Goal: Task Accomplishment & Management: Complete application form

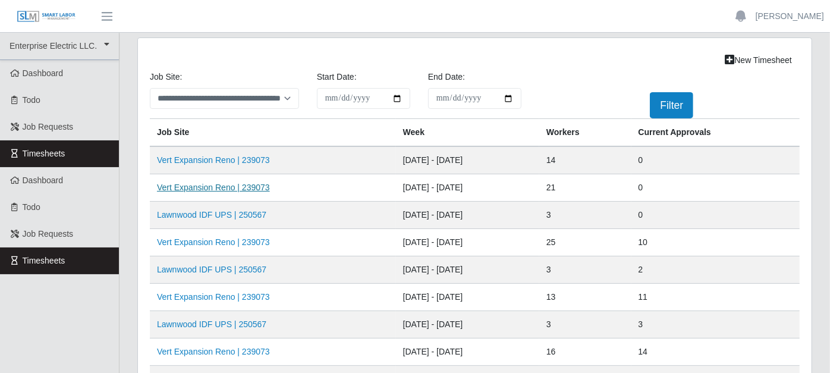
click at [241, 187] on link "Vert Expansion Reno | 239073" at bounding box center [213, 188] width 113 height 10
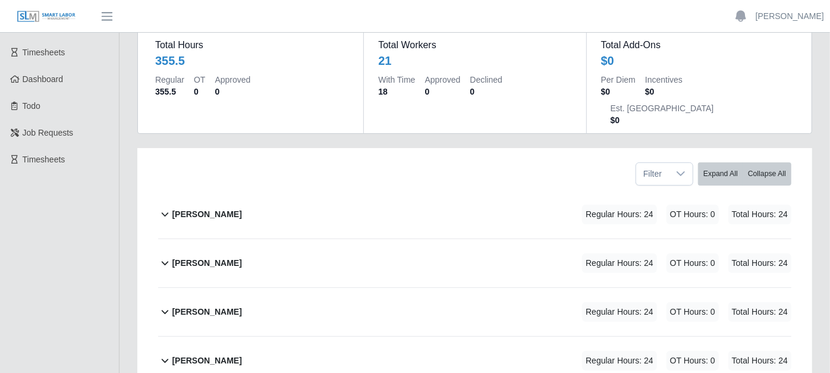
scroll to position [132, 0]
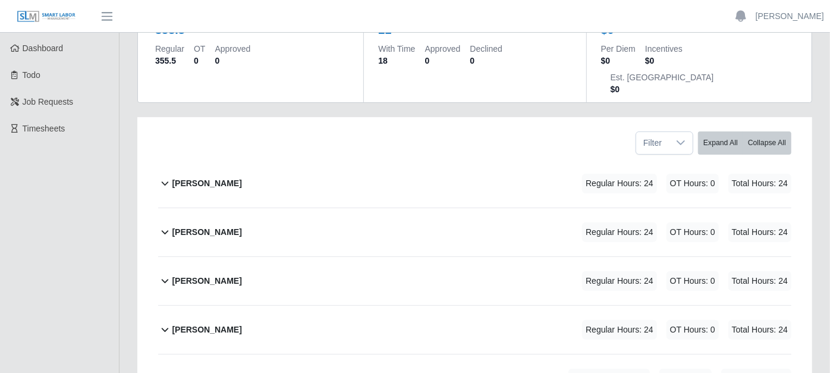
click at [163, 176] on icon at bounding box center [165, 183] width 14 height 14
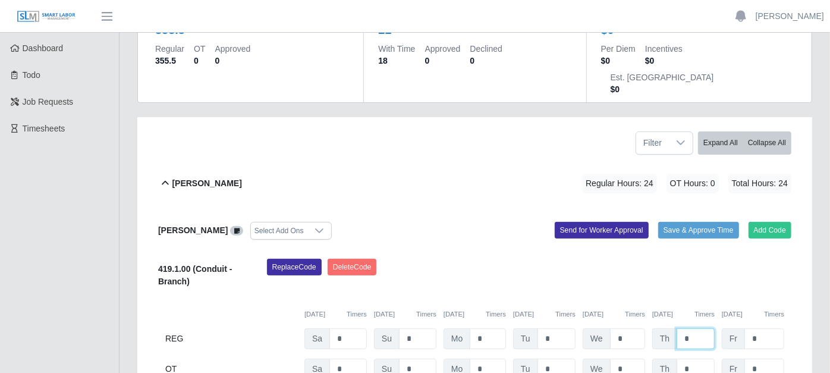
click at [694, 328] on input "*" at bounding box center [696, 338] width 38 height 21
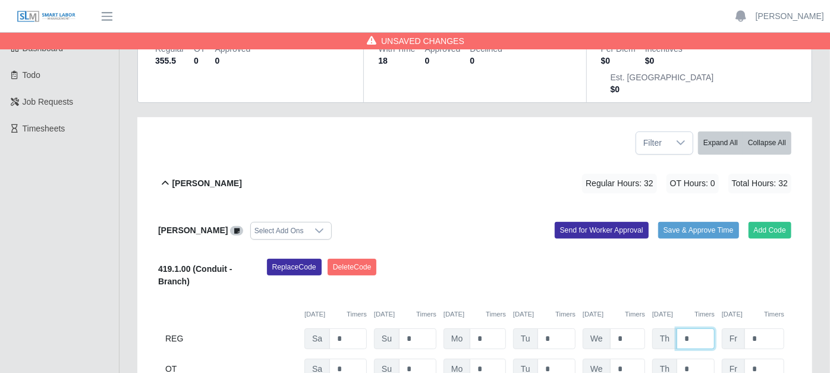
type input "*"
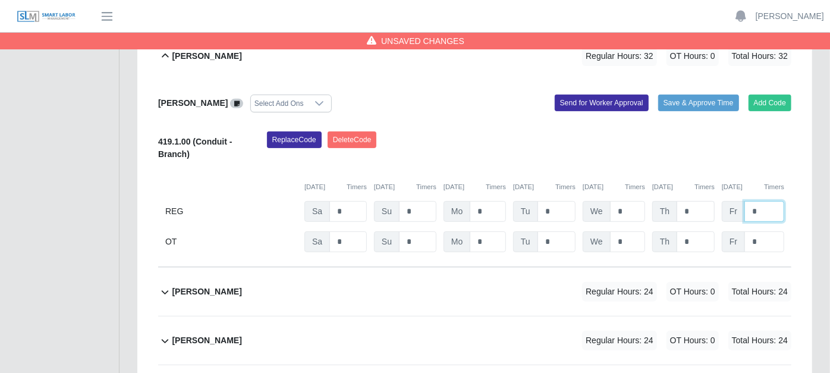
scroll to position [330, 0]
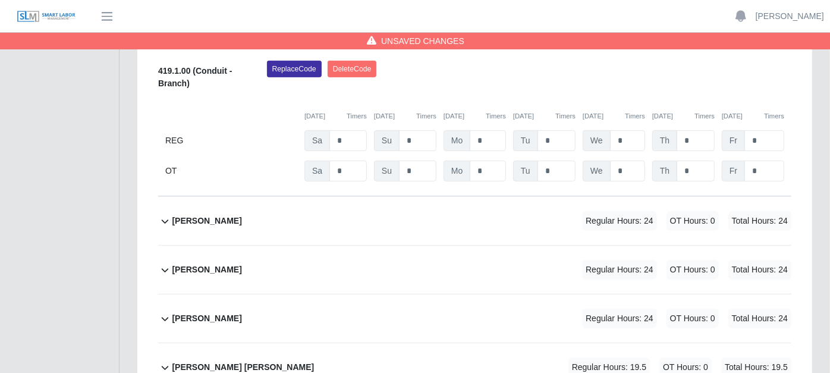
click at [166, 312] on icon at bounding box center [165, 319] width 14 height 14
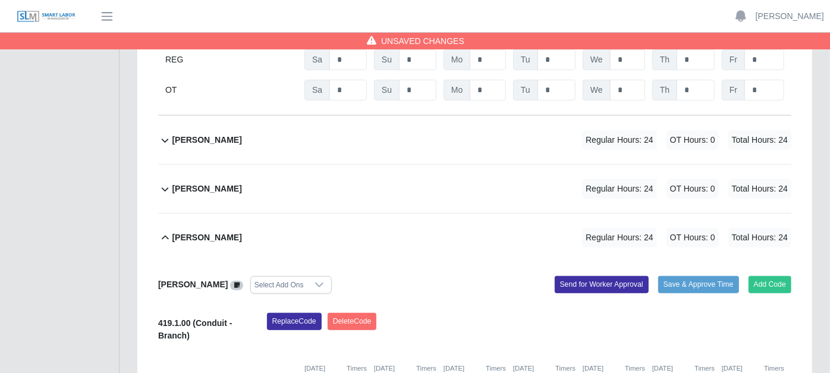
scroll to position [462, 0]
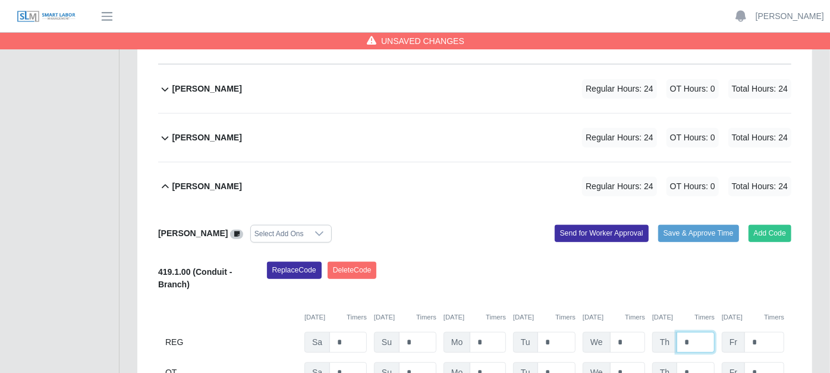
click at [708, 332] on input "*" at bounding box center [696, 342] width 38 height 21
type input "*"
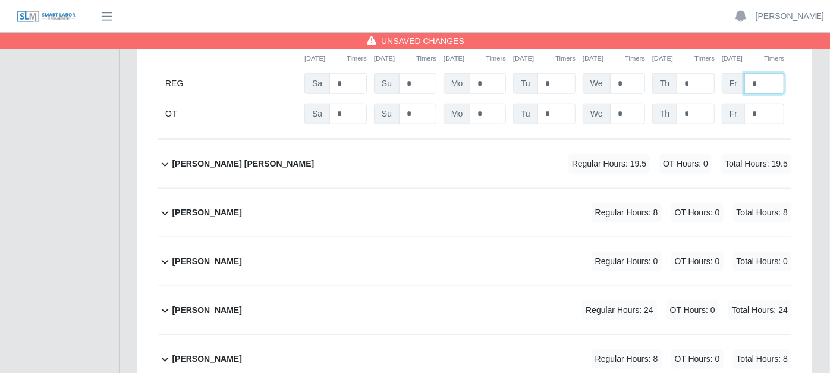
scroll to position [727, 0]
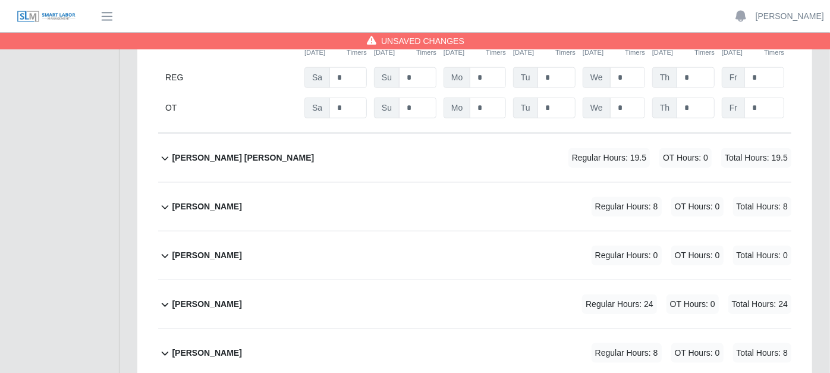
click at [165, 297] on icon at bounding box center [165, 304] width 14 height 14
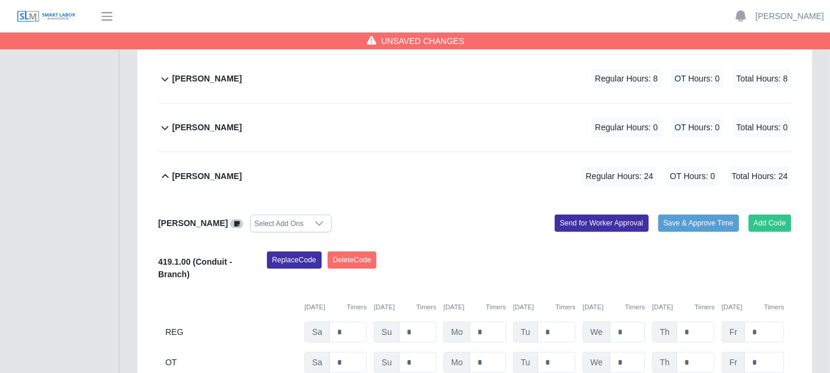
scroll to position [859, 0]
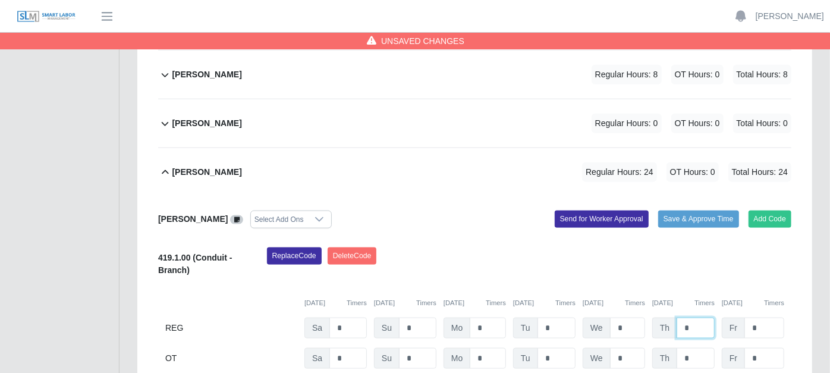
click at [701, 318] on input "*" at bounding box center [696, 328] width 38 height 21
type input "*"
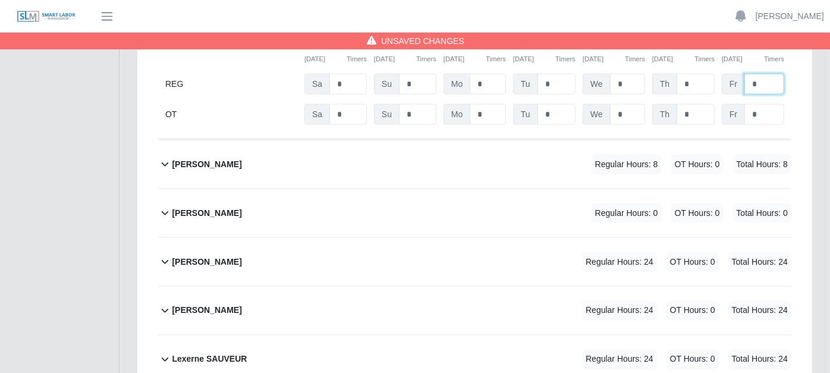
scroll to position [1123, 0]
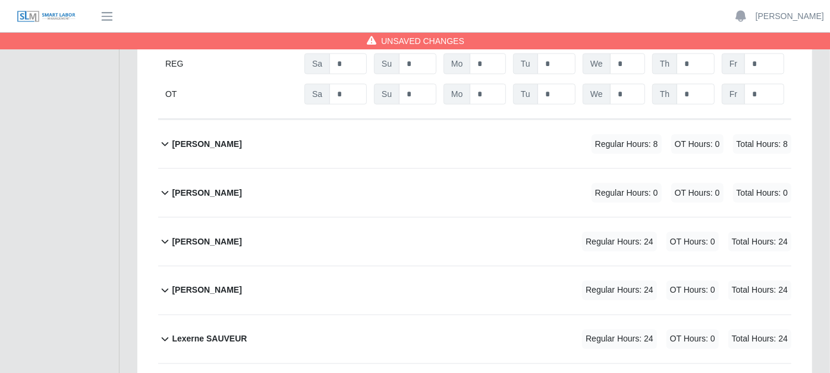
click at [162, 240] on icon at bounding box center [165, 242] width 7 height 4
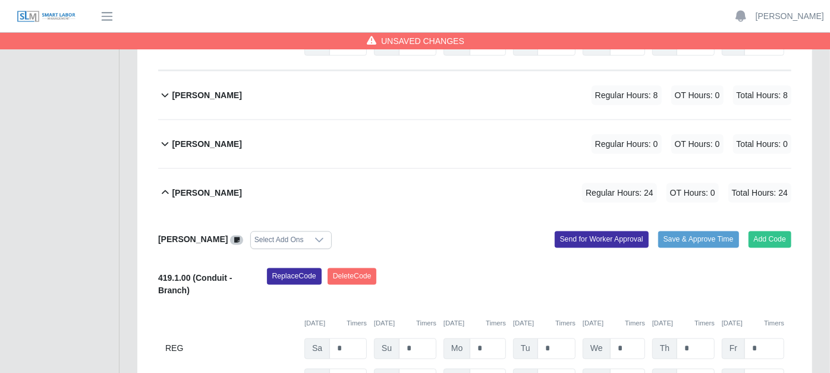
scroll to position [1189, 0]
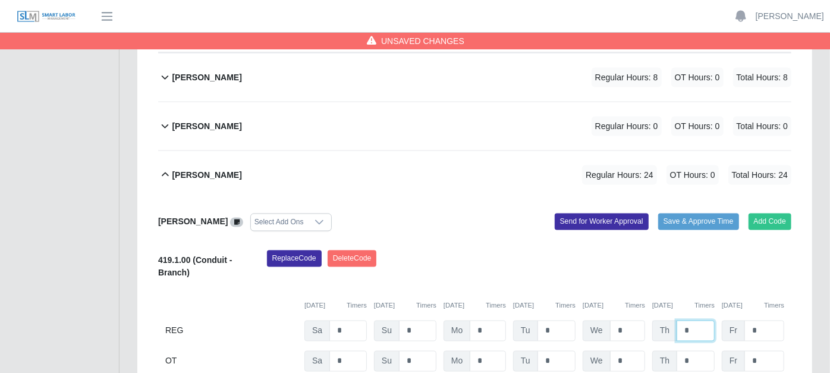
click at [697, 320] on input "*" at bounding box center [696, 330] width 38 height 21
type input "*"
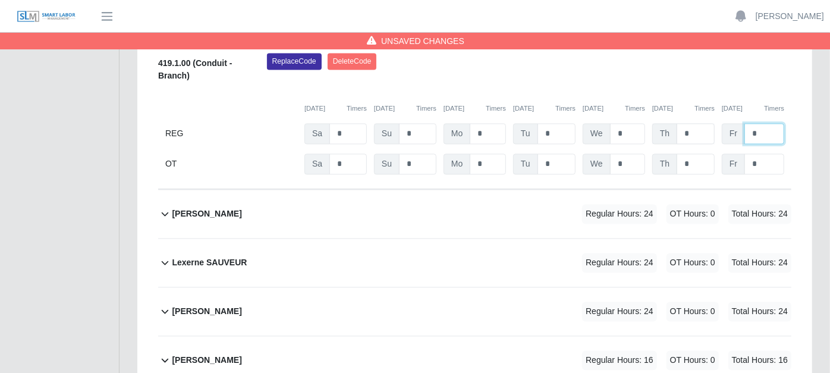
scroll to position [1387, 0]
click at [165, 206] on icon at bounding box center [165, 213] width 14 height 14
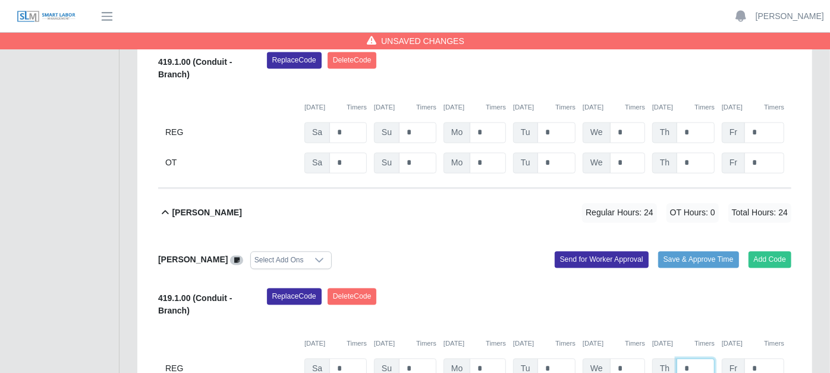
click at [705, 359] on input "*" at bounding box center [696, 369] width 38 height 21
type input "*"
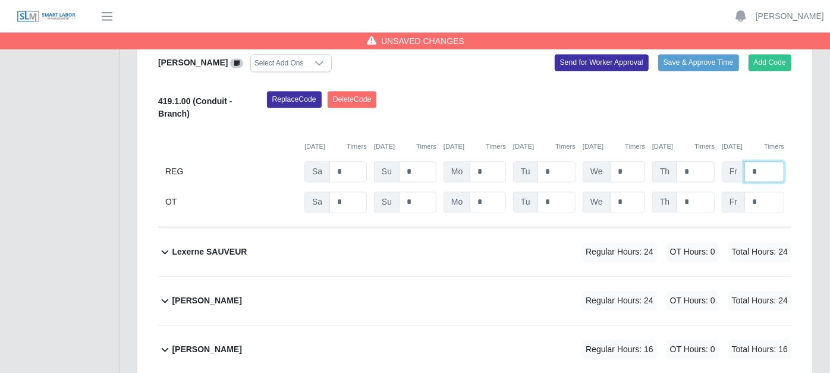
scroll to position [1585, 0]
click at [166, 244] on icon at bounding box center [165, 251] width 14 height 14
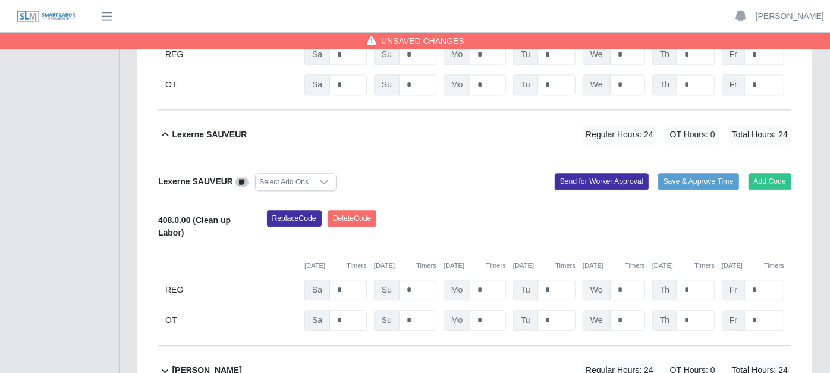
scroll to position [1717, 0]
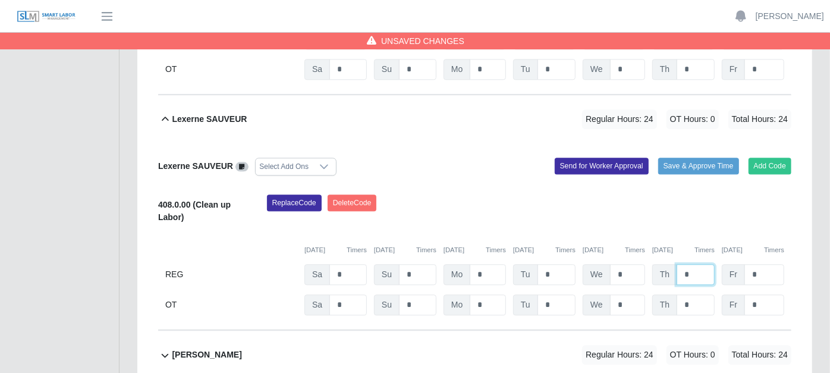
click at [703, 264] on input "*" at bounding box center [696, 274] width 38 height 21
type input "*"
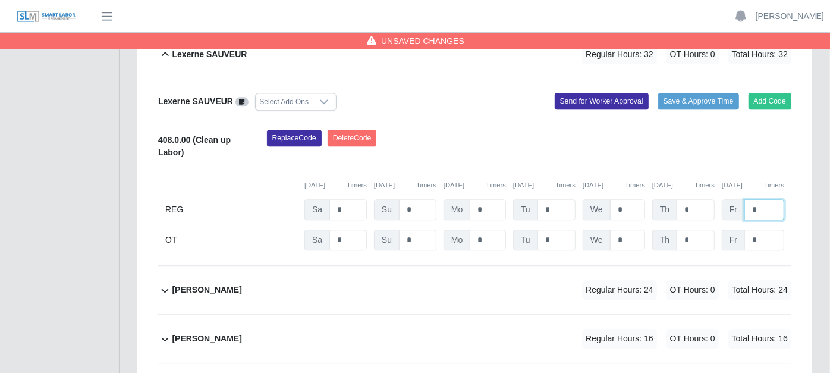
scroll to position [1850, 0]
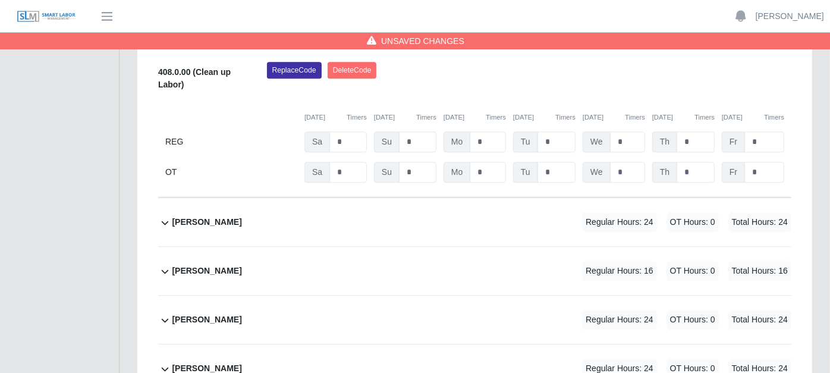
click at [159, 215] on icon at bounding box center [165, 222] width 14 height 14
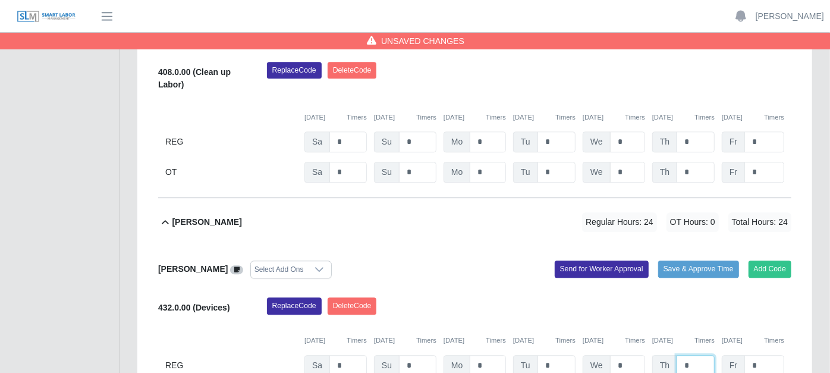
click at [702, 355] on input "*" at bounding box center [696, 365] width 38 height 21
type input "*"
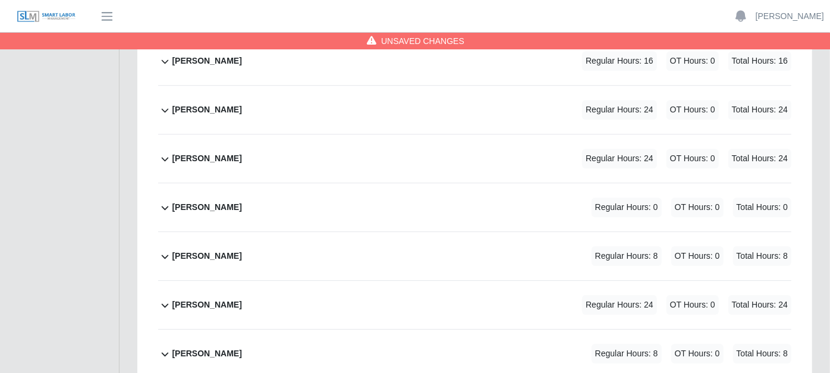
scroll to position [2246, 0]
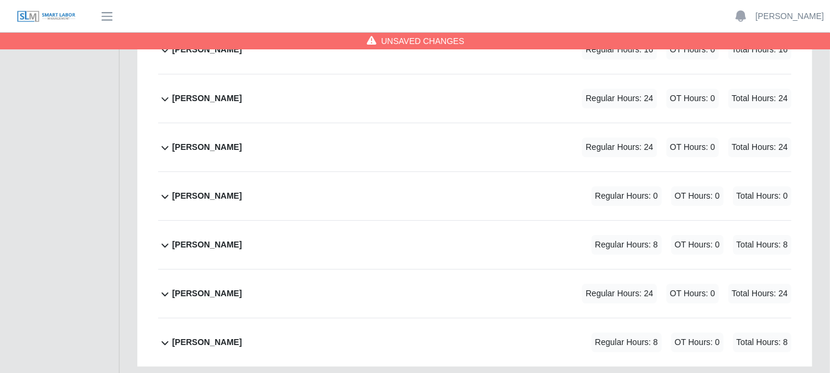
click at [165, 140] on icon at bounding box center [165, 147] width 14 height 14
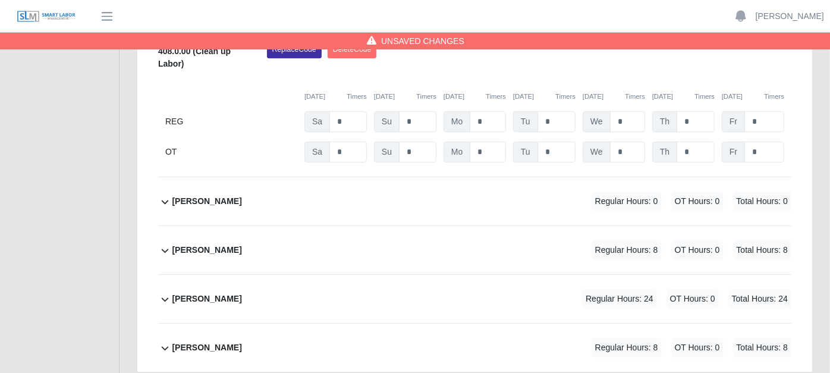
scroll to position [2432, 0]
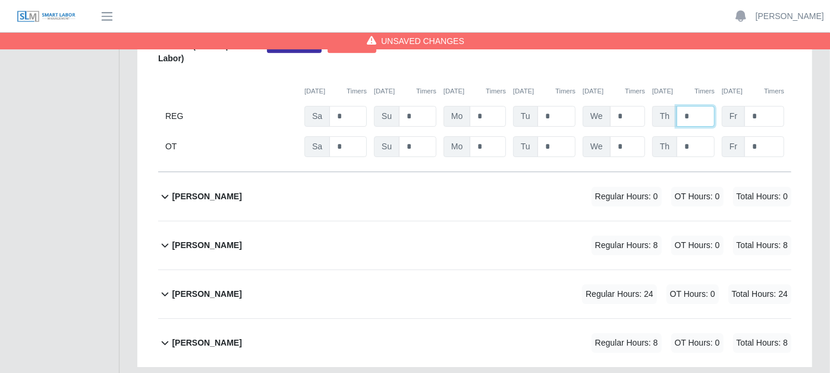
click at [693, 106] on input "*" at bounding box center [696, 116] width 38 height 21
type input "*"
click at [165, 287] on icon at bounding box center [165, 294] width 14 height 14
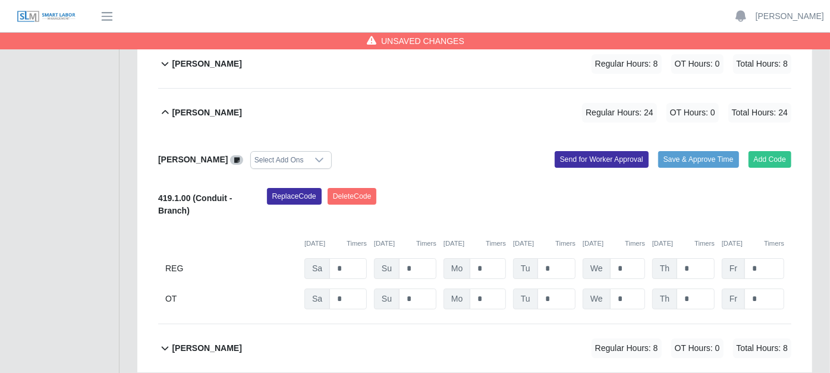
scroll to position [2619, 0]
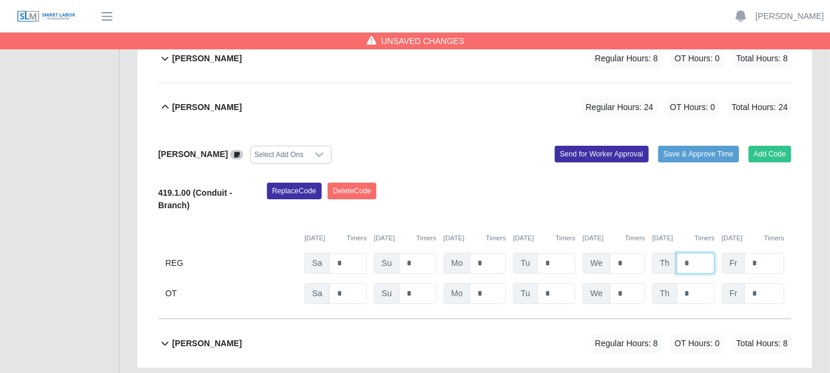
click at [706, 253] on input "*" at bounding box center [696, 263] width 38 height 21
type input "*"
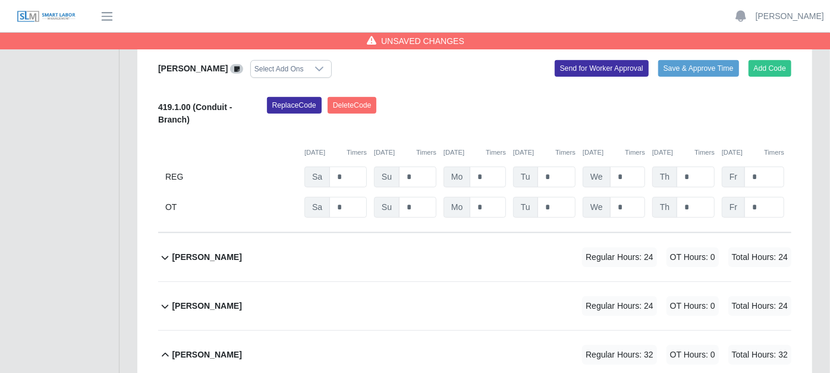
scroll to position [330, 0]
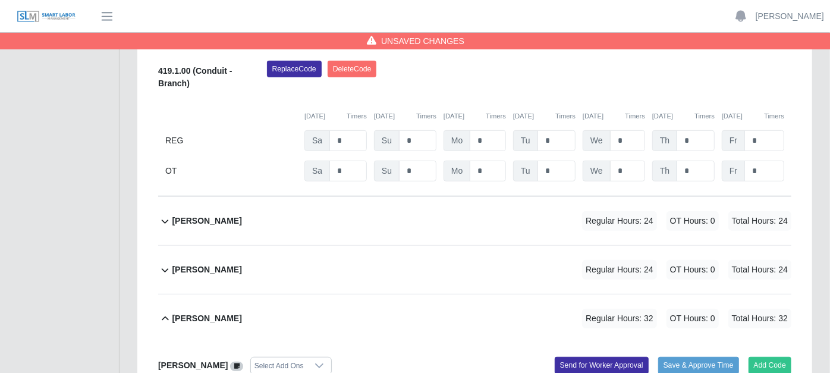
click at [163, 214] on icon at bounding box center [165, 221] width 14 height 14
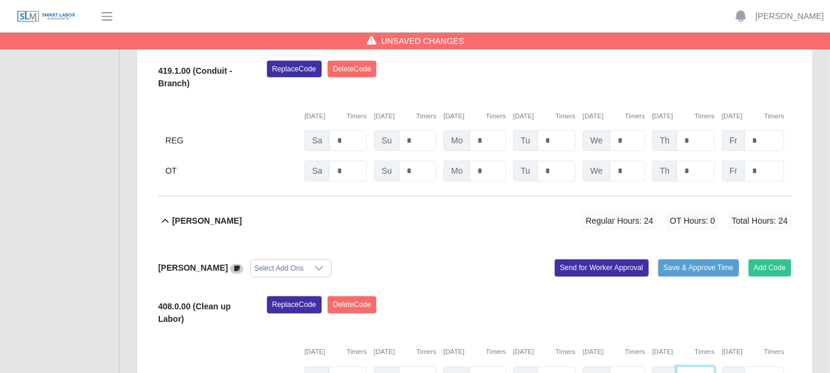
click at [697, 366] on input "*" at bounding box center [696, 376] width 38 height 21
type input "*"
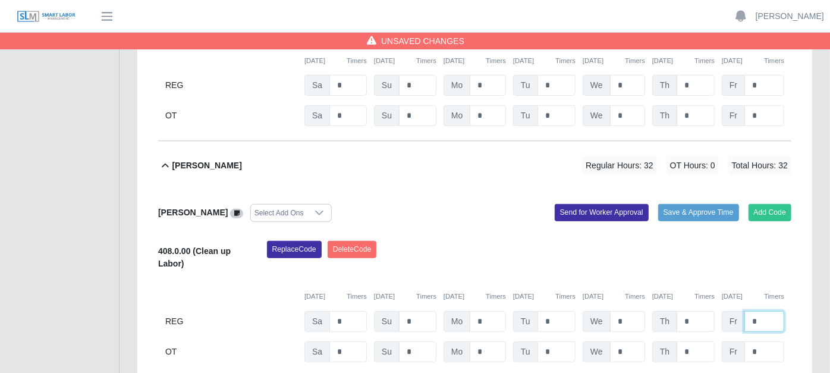
scroll to position [528, 0]
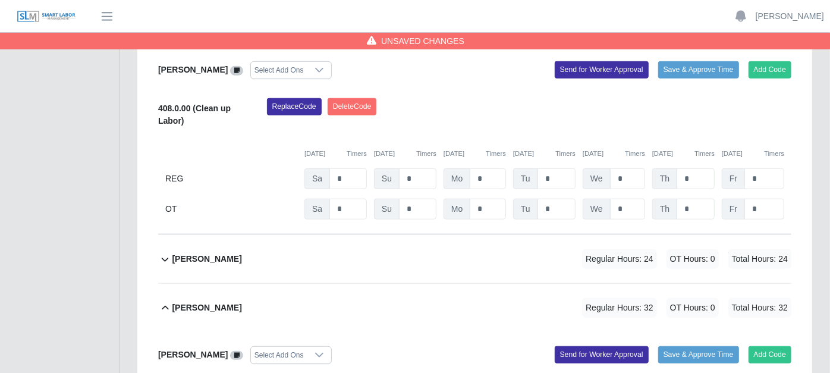
click at [162, 257] on icon at bounding box center [165, 259] width 7 height 4
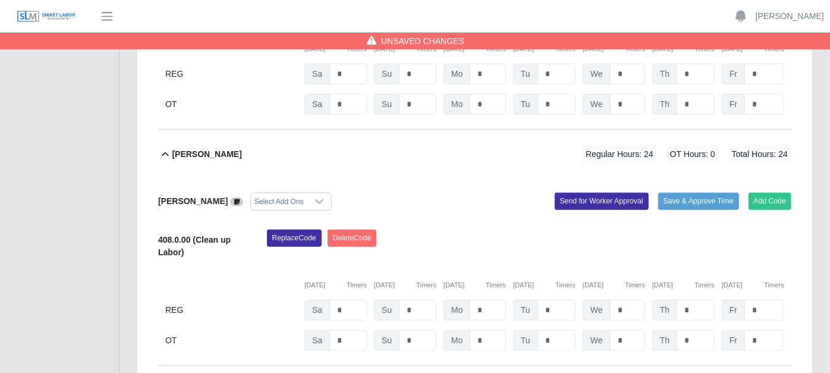
scroll to position [661, 0]
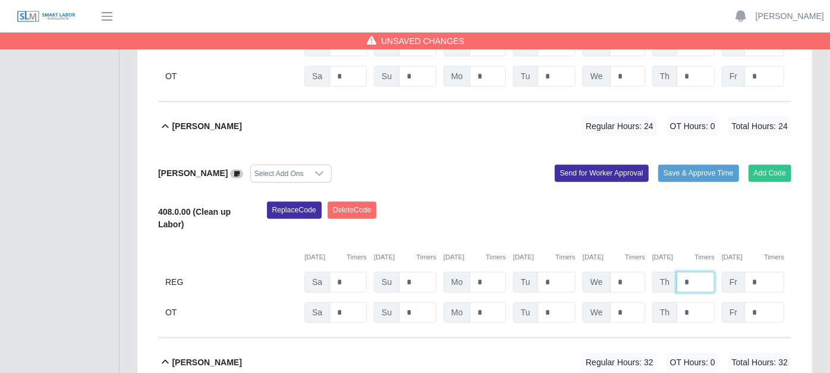
click at [696, 272] on input "*" at bounding box center [696, 282] width 38 height 21
type input "*"
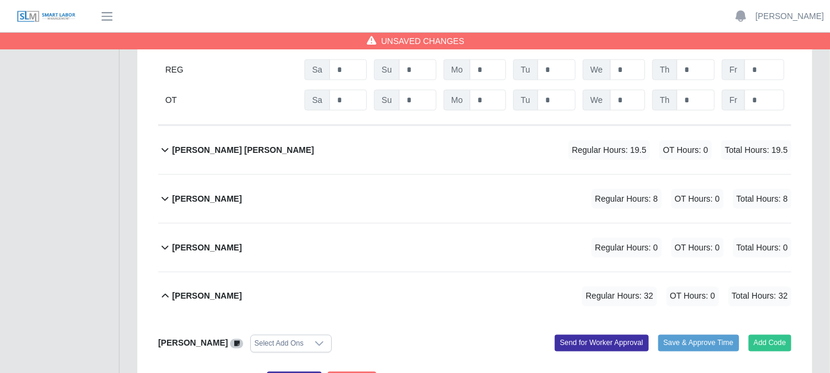
scroll to position [1123, 0]
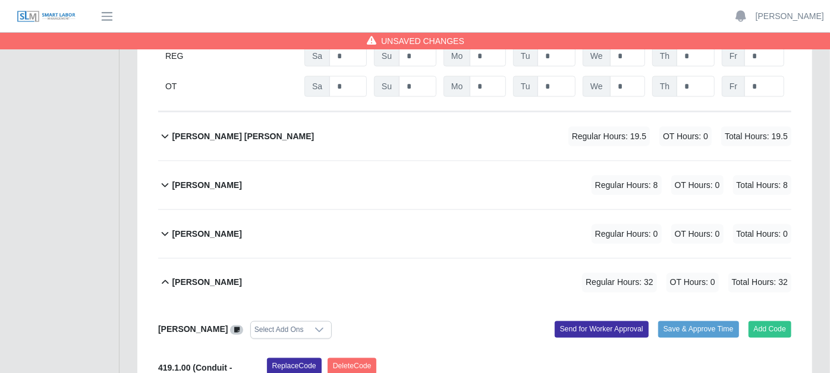
click at [161, 129] on icon at bounding box center [165, 136] width 14 height 14
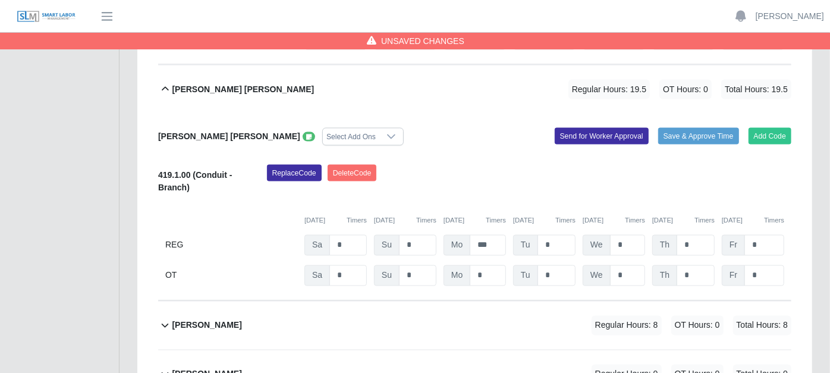
scroll to position [1255, 0]
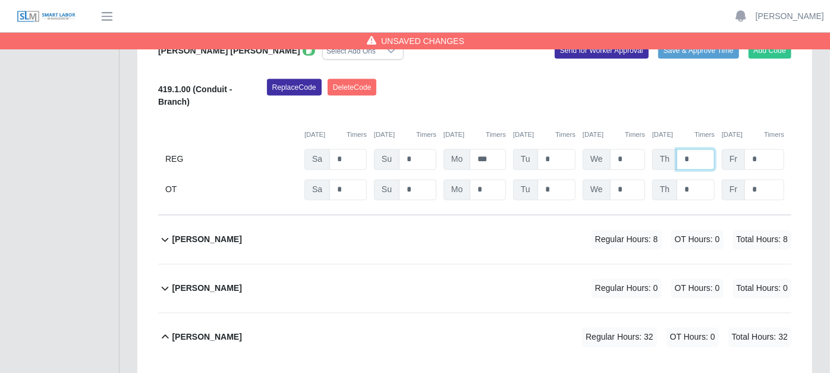
click at [697, 149] on input "*" at bounding box center [696, 159] width 38 height 21
type input "*"
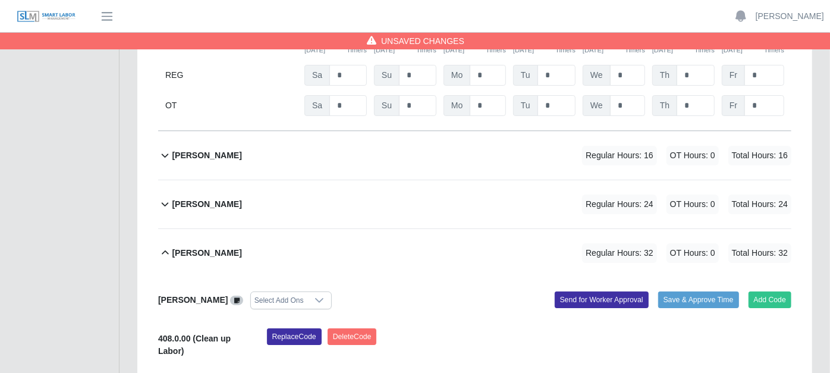
scroll to position [2708, 0]
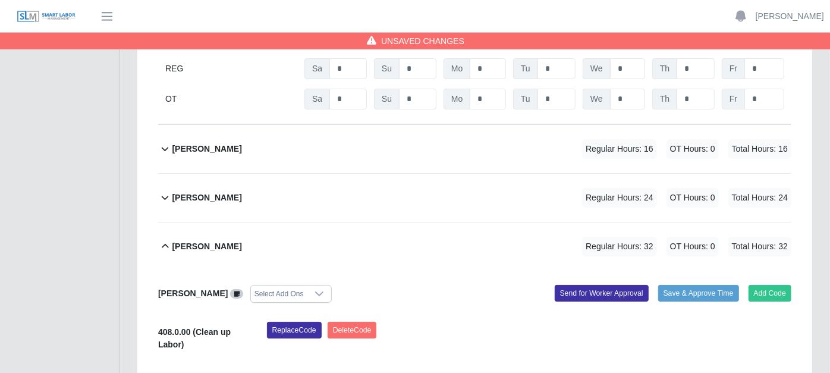
click at [163, 142] on icon at bounding box center [165, 149] width 14 height 14
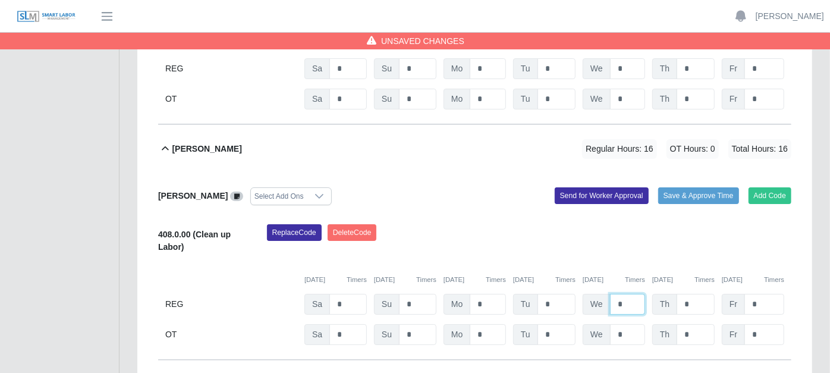
click at [633, 294] on input "*" at bounding box center [627, 304] width 35 height 21
type input "*"
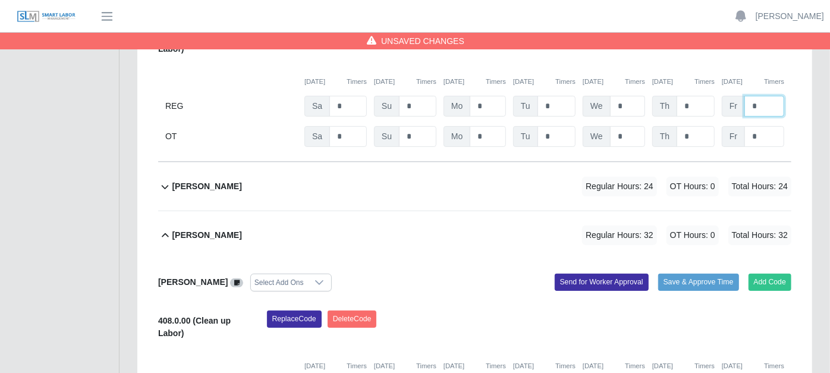
scroll to position [2973, 0]
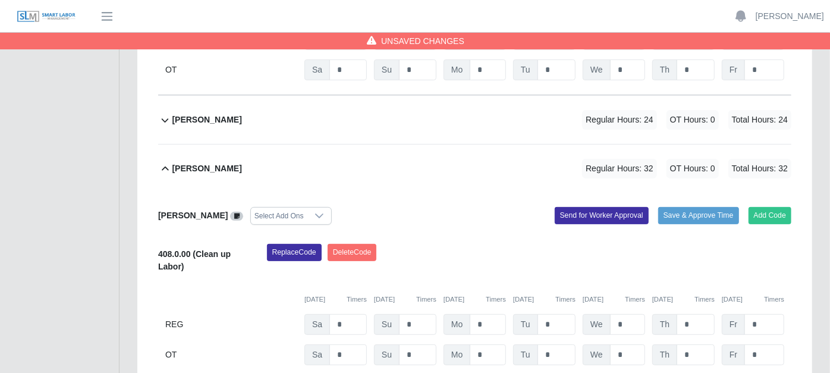
click at [167, 113] on icon at bounding box center [165, 120] width 14 height 14
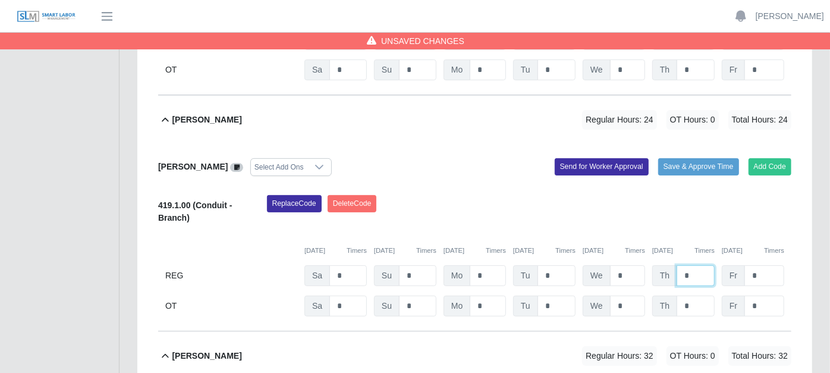
click at [695, 265] on input "*" at bounding box center [696, 275] width 38 height 21
type input "*"
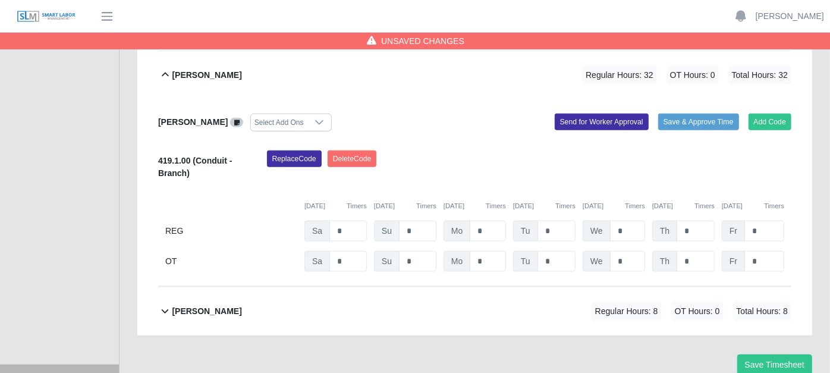
scroll to position [3598, 0]
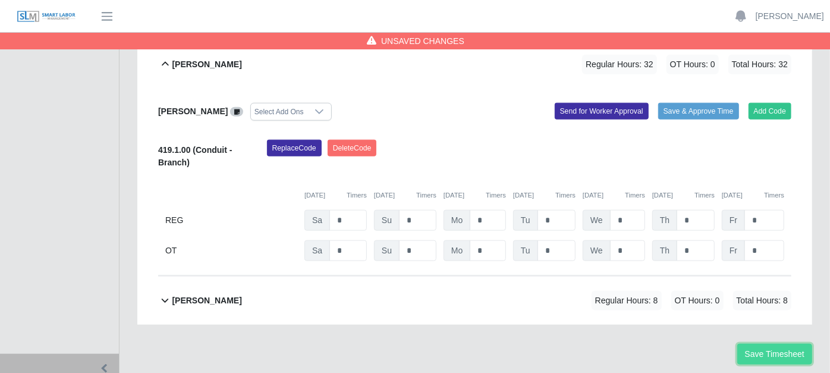
click at [773, 344] on button "Save Timesheet" at bounding box center [774, 354] width 75 height 21
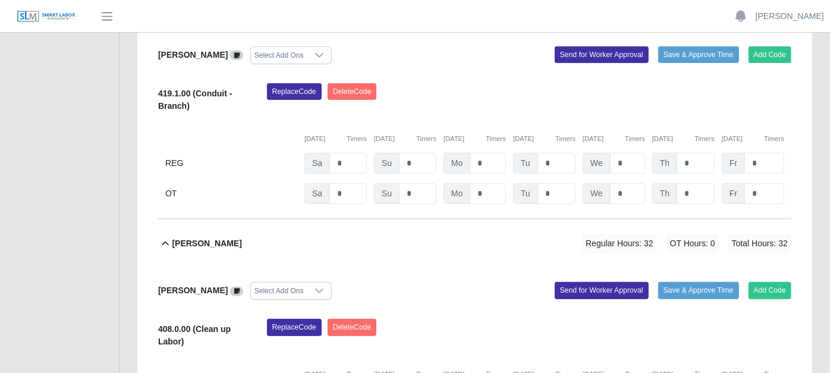
scroll to position [0, 0]
